Goal: Navigation & Orientation: Find specific page/section

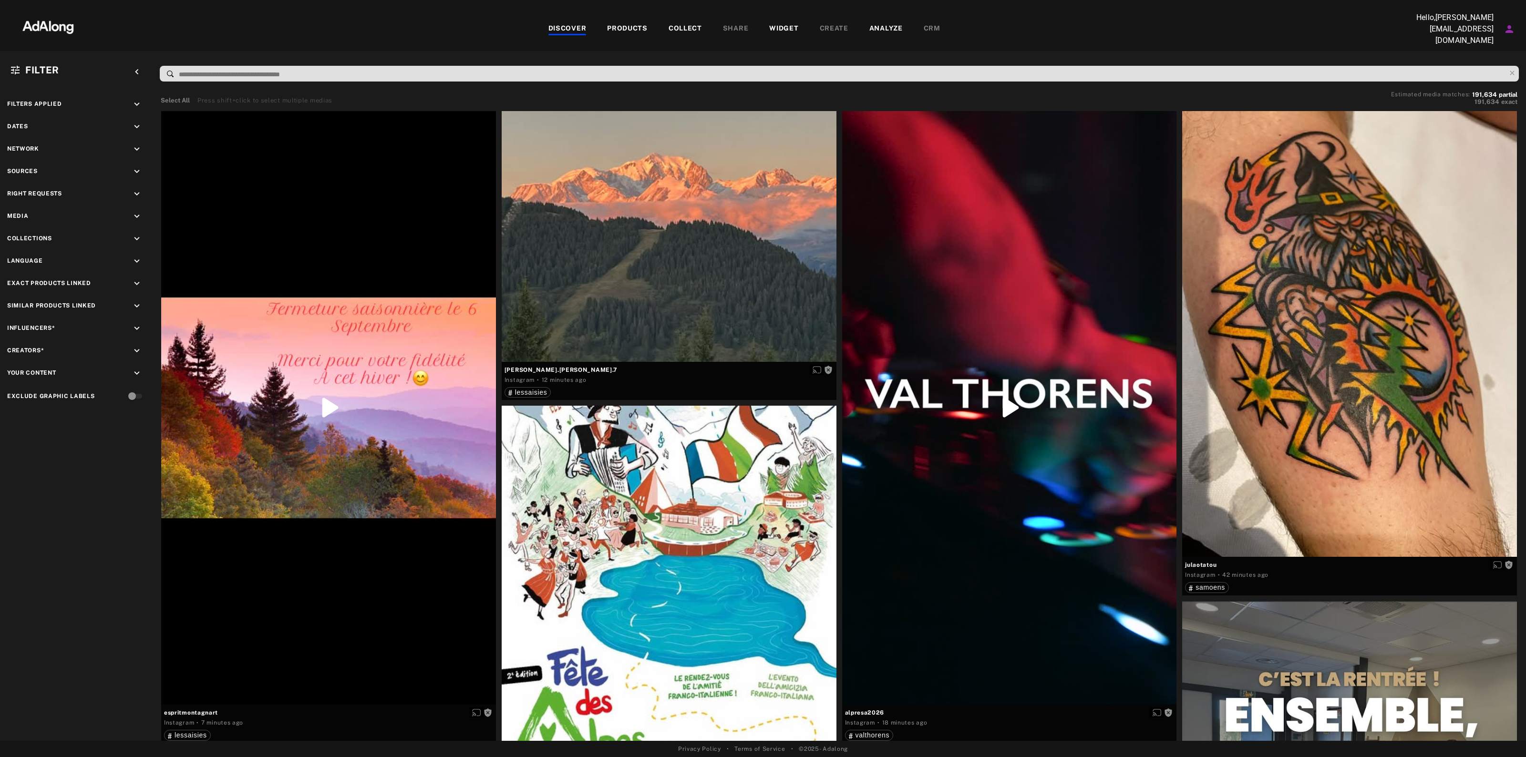
click at [133, 166] on icon "keyboard_arrow_down" at bounding box center [137, 171] width 10 height 10
click at [58, 241] on span "defimmv" at bounding box center [49, 245] width 29 height 8
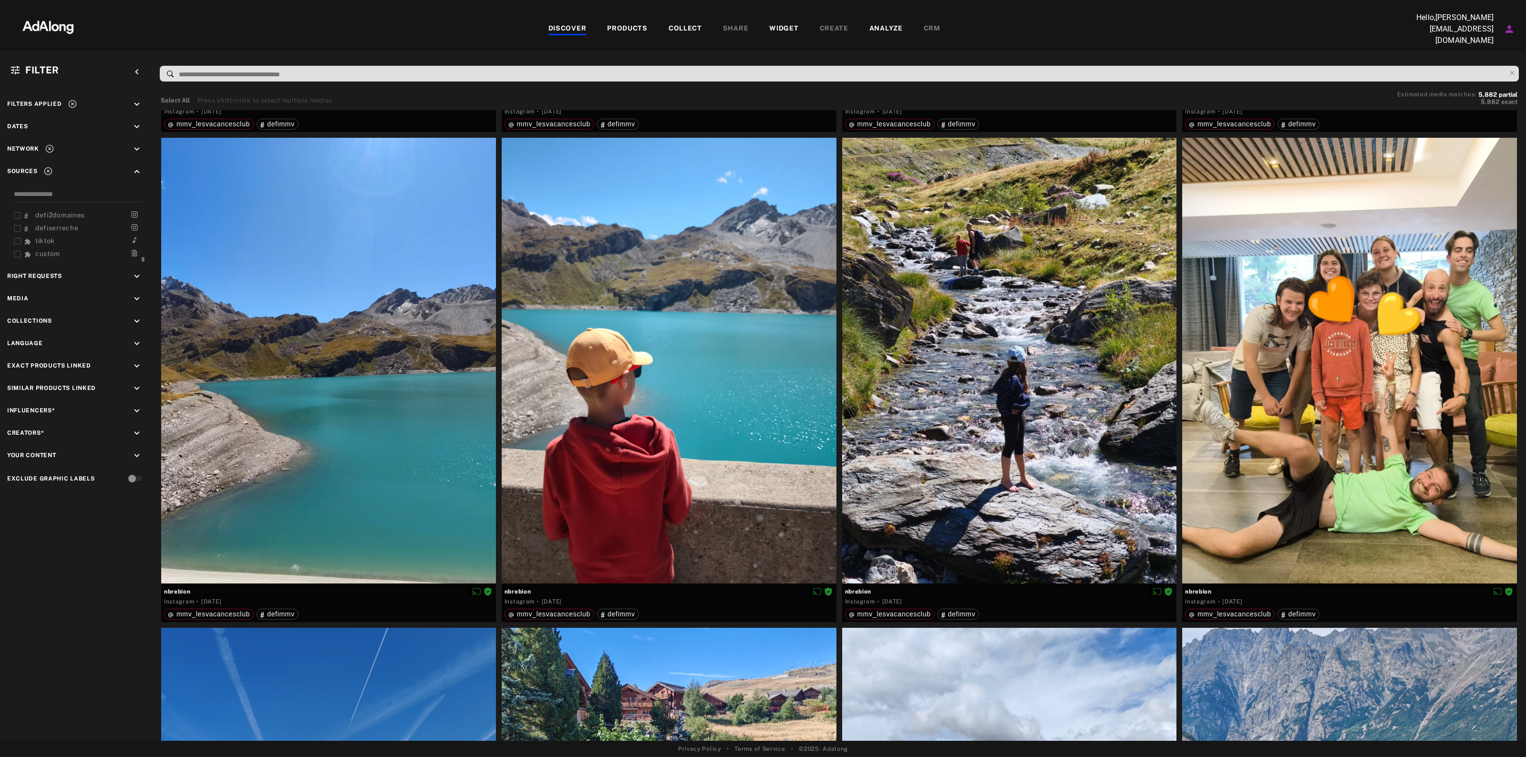
scroll to position [489, 0]
click at [1515, 30] on button "Account settings" at bounding box center [1510, 29] width 16 height 16
click at [1514, 30] on div at bounding box center [763, 378] width 1526 height 757
click at [1510, 29] on icon "Account settings" at bounding box center [1510, 29] width 8 height 8
